Goal: Use online tool/utility: Utilize a website feature to perform a specific function

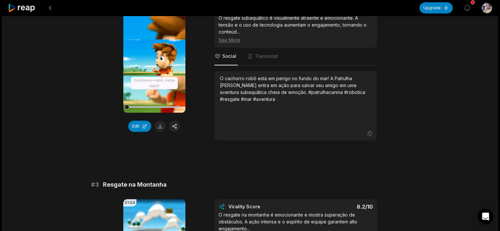
scroll to position [296, 0]
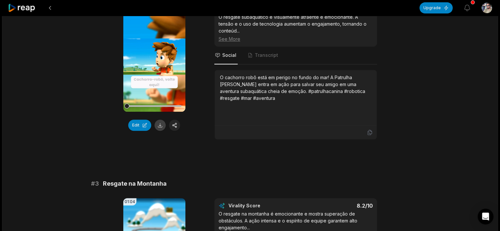
click at [156, 120] on button at bounding box center [159, 125] width 11 height 11
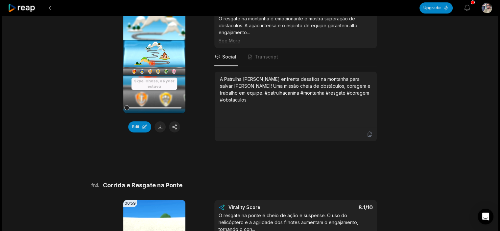
scroll to position [493, 0]
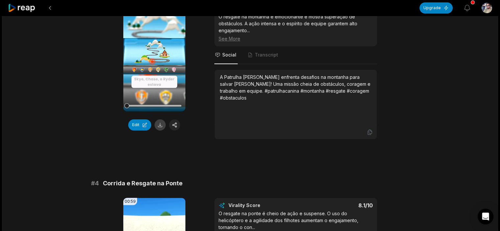
click at [158, 119] on button at bounding box center [159, 124] width 11 height 11
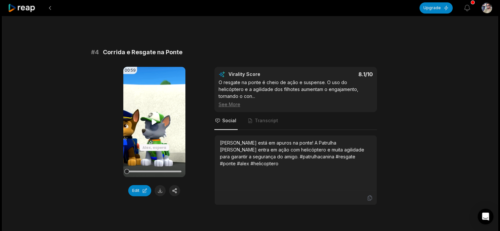
scroll to position [624, 0]
click at [158, 185] on button at bounding box center [159, 190] width 11 height 11
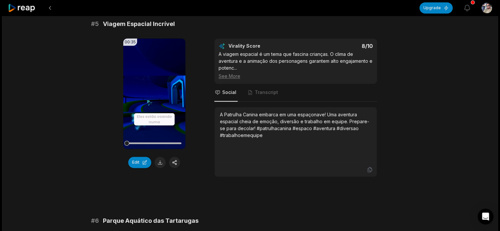
scroll to position [854, 0]
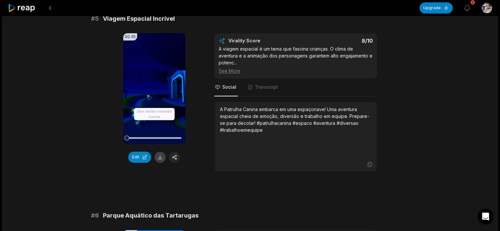
click at [162, 151] on button at bounding box center [159, 156] width 11 height 11
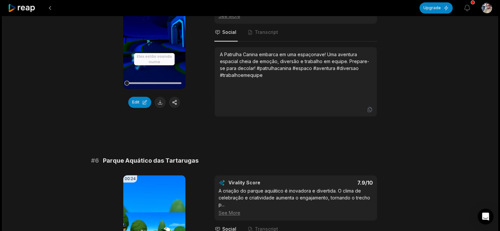
scroll to position [1018, 0]
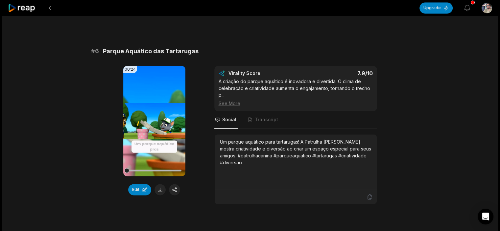
click at [158, 184] on button at bounding box center [159, 189] width 11 height 11
click at [158, 184] on div "Edit" at bounding box center [154, 189] width 62 height 11
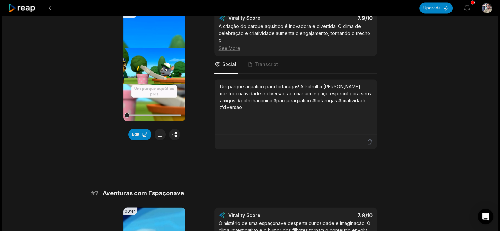
scroll to position [1248, 0]
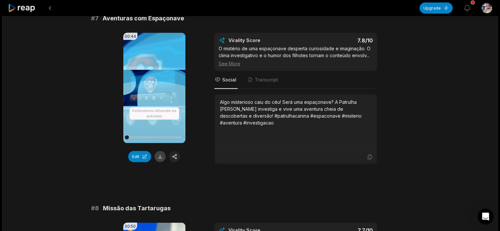
click at [162, 151] on button at bounding box center [159, 156] width 11 height 11
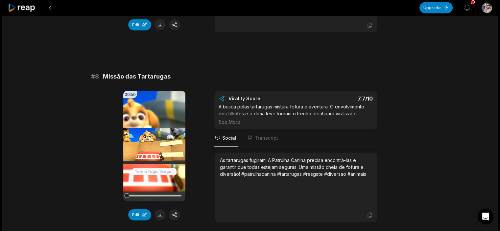
scroll to position [1412, 0]
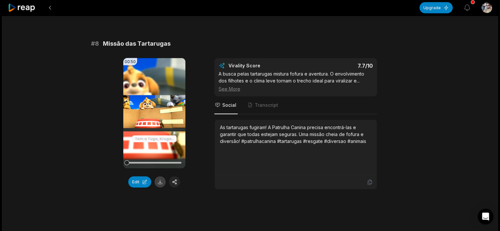
click at [159, 176] on button at bounding box center [159, 181] width 11 height 11
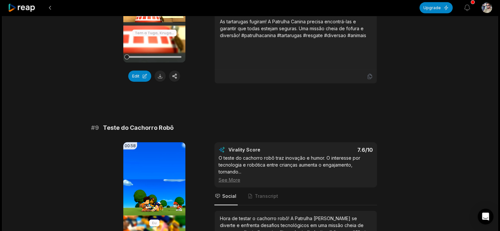
scroll to position [1576, 0]
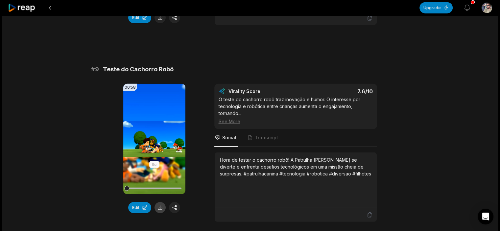
click at [157, 202] on button at bounding box center [159, 207] width 11 height 11
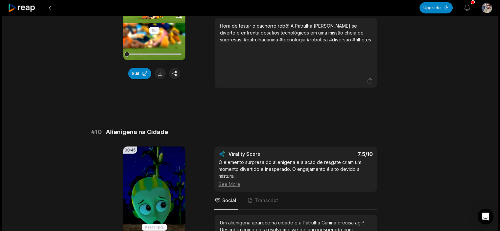
scroll to position [1773, 0]
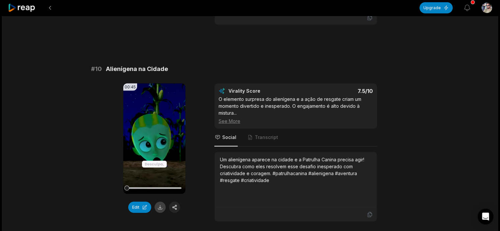
click at [158, 202] on button at bounding box center [159, 207] width 11 height 11
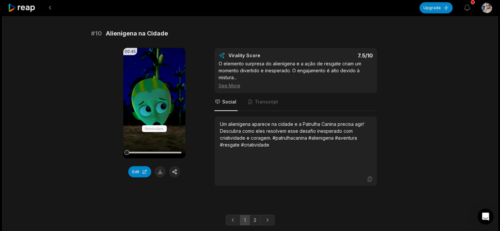
scroll to position [1811, 0]
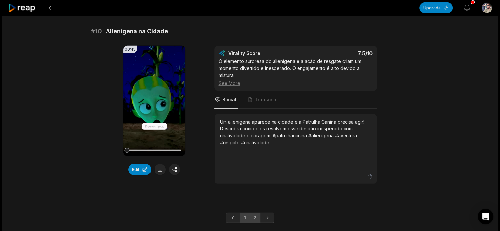
click at [255, 212] on link "2" at bounding box center [254, 217] width 11 height 11
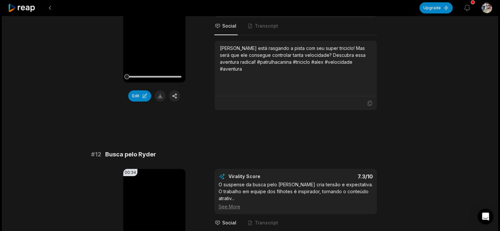
scroll to position [131, 0]
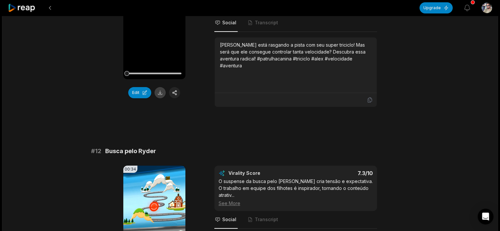
click at [163, 92] on button at bounding box center [159, 92] width 11 height 11
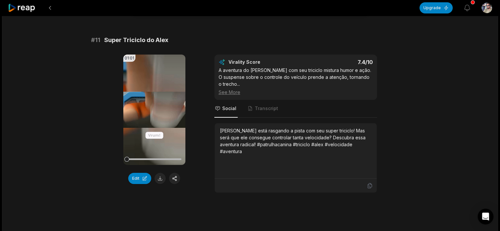
scroll to position [33, 0]
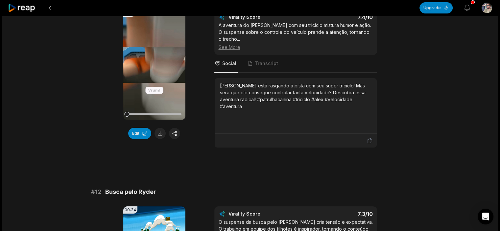
scroll to position [197, 0]
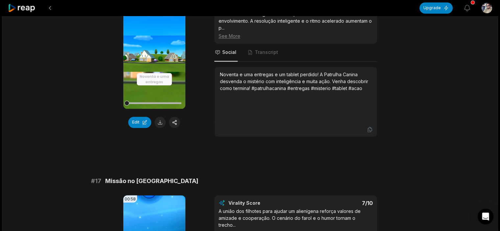
scroll to position [1084, 0]
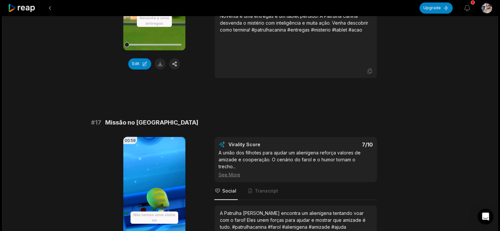
scroll to position [1248, 0]
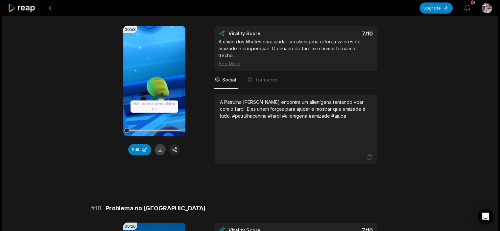
click at [162, 144] on button at bounding box center [159, 149] width 11 height 11
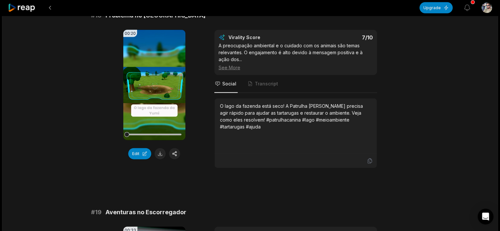
scroll to position [1445, 0]
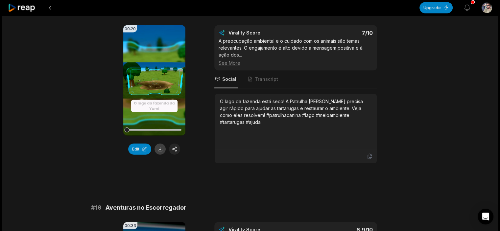
click at [160, 144] on button at bounding box center [159, 149] width 11 height 11
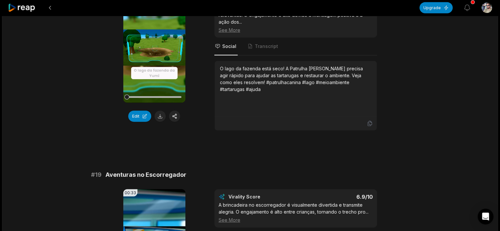
scroll to position [1609, 0]
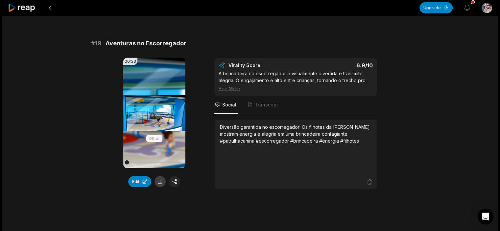
click at [159, 176] on button at bounding box center [159, 181] width 11 height 11
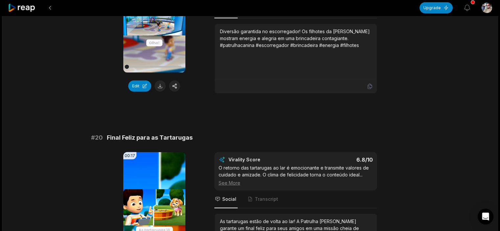
scroll to position [1804, 0]
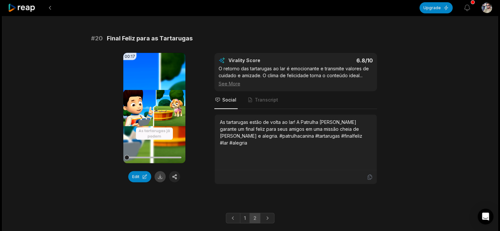
click at [157, 171] on button at bounding box center [159, 176] width 11 height 11
click at [470, 10] on icon "button" at bounding box center [467, 8] width 8 height 8
click at [468, 10] on icon "button" at bounding box center [467, 8] width 8 height 8
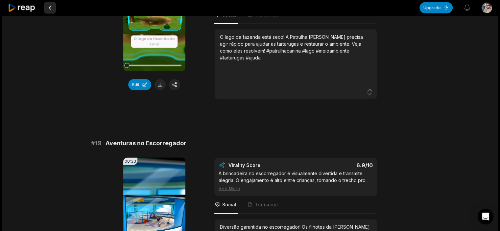
scroll to position [1377, 0]
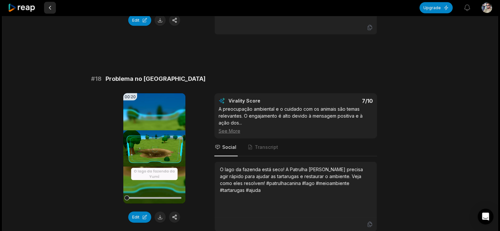
click at [51, 9] on button at bounding box center [50, 8] width 12 height 12
